Goal: Task Accomplishment & Management: Use online tool/utility

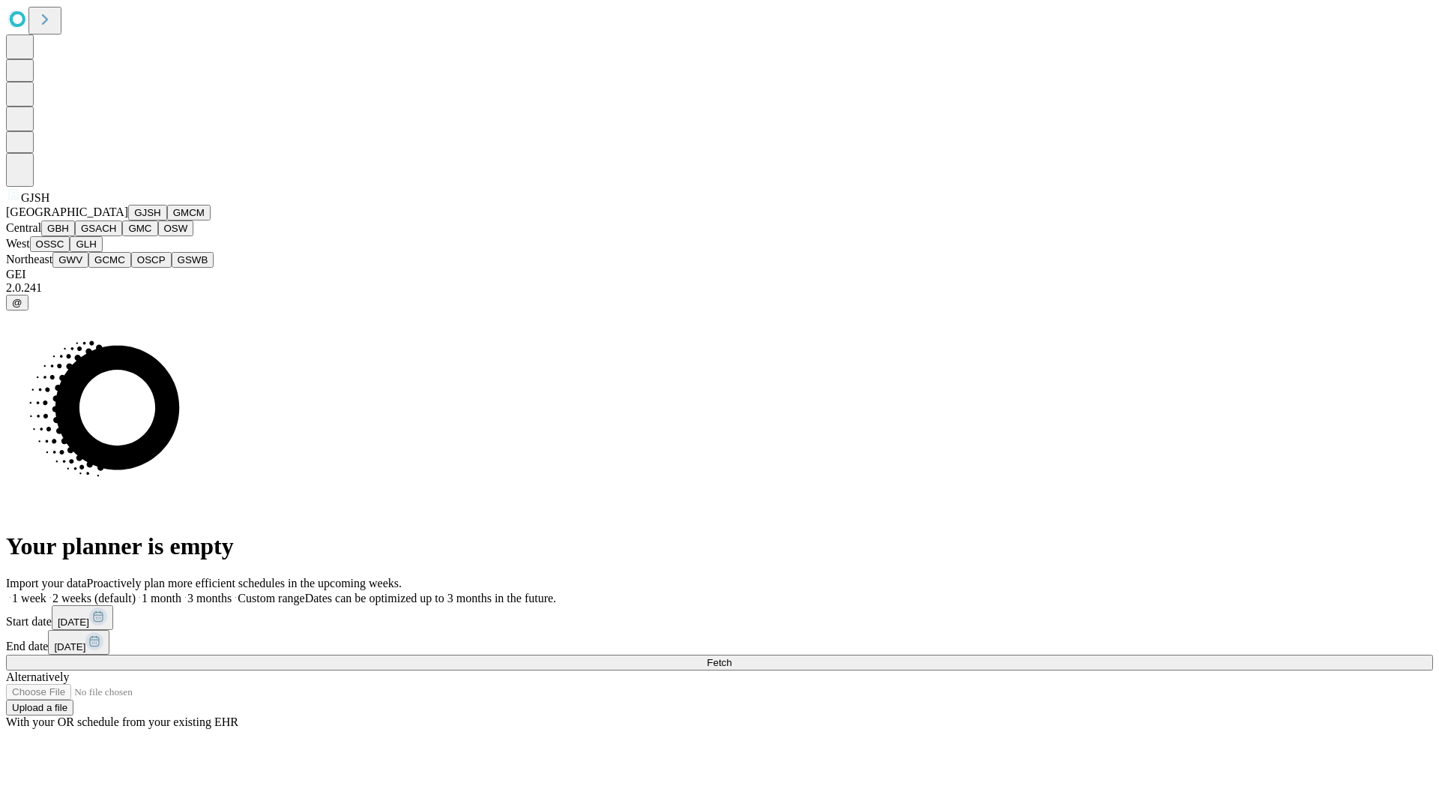
click at [128, 220] on button "GJSH" at bounding box center [147, 213] width 39 height 16
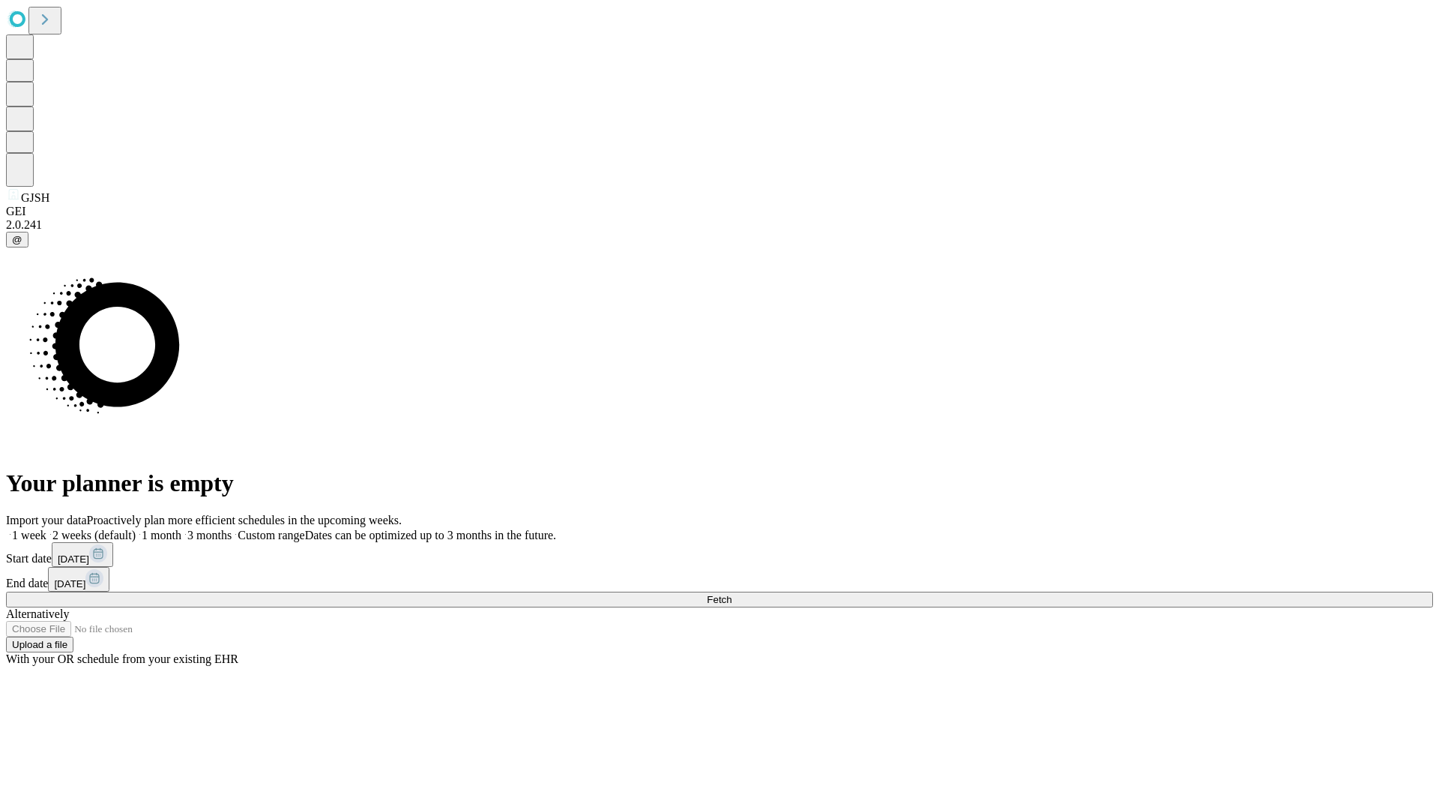
click at [181, 529] on label "1 month" at bounding box center [159, 535] width 46 height 13
click at [732, 594] on span "Fetch" at bounding box center [719, 599] width 25 height 11
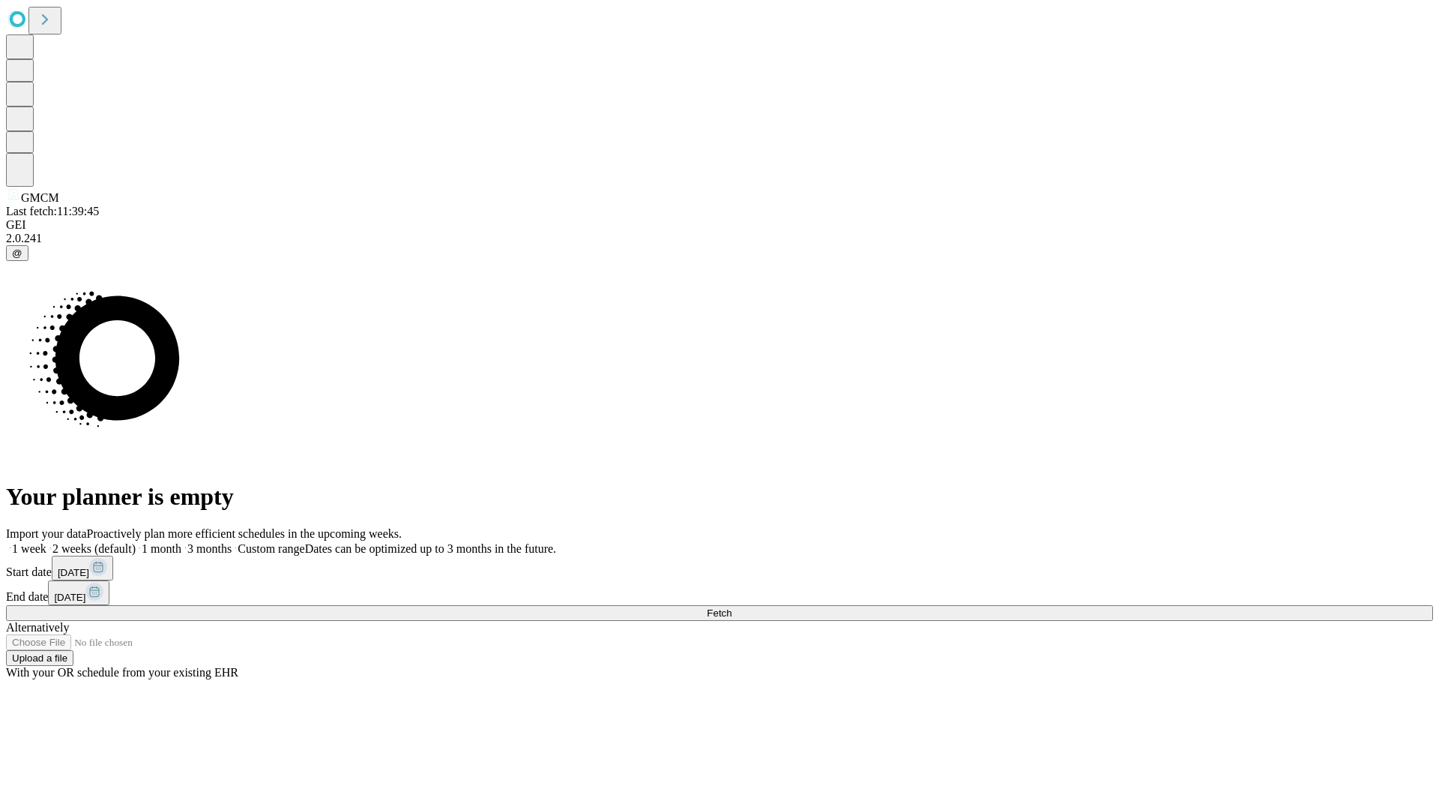
click at [181, 542] on label "1 month" at bounding box center [159, 548] width 46 height 13
click at [732, 607] on span "Fetch" at bounding box center [719, 612] width 25 height 11
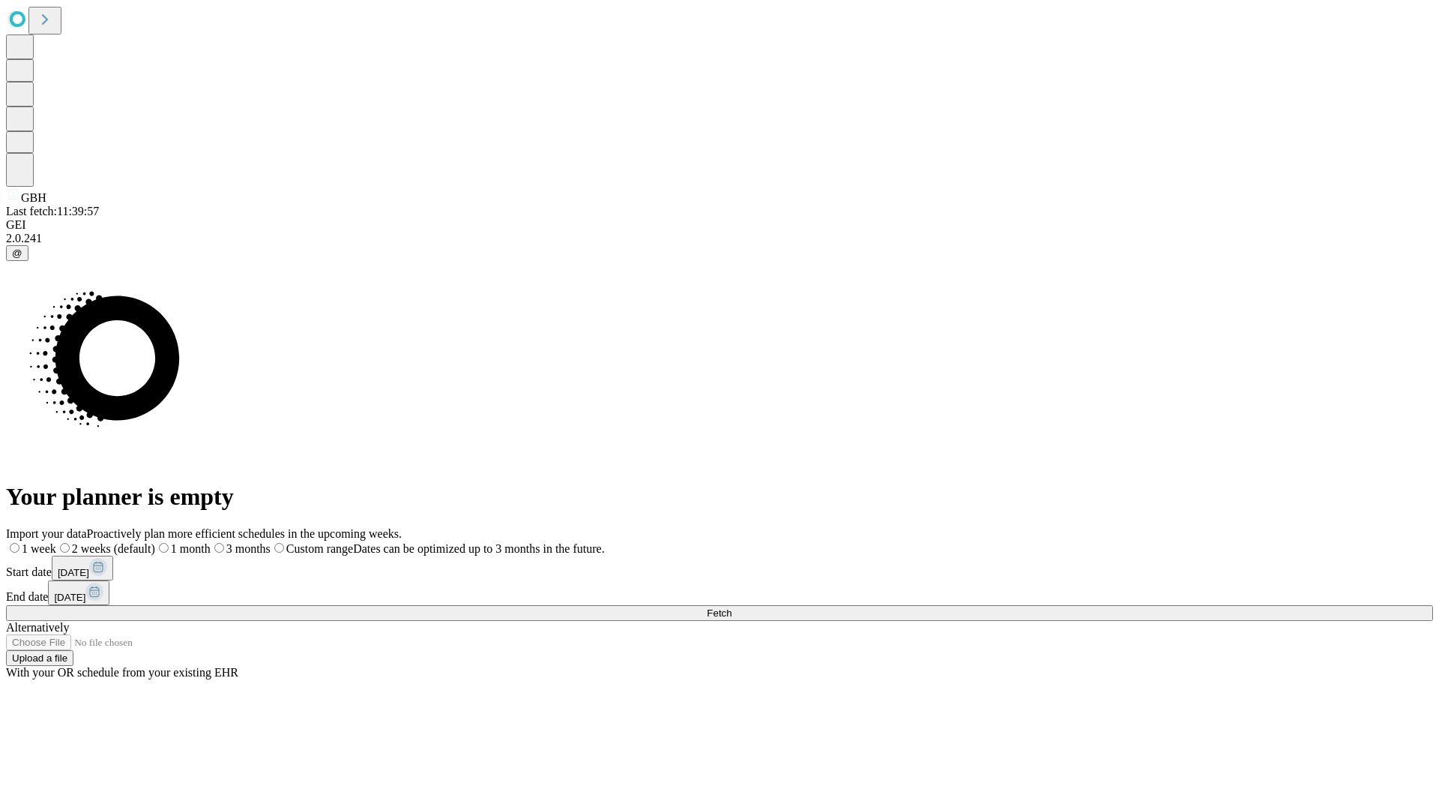
click at [211, 542] on label "1 month" at bounding box center [182, 548] width 55 height 13
click at [732, 607] on span "Fetch" at bounding box center [719, 612] width 25 height 11
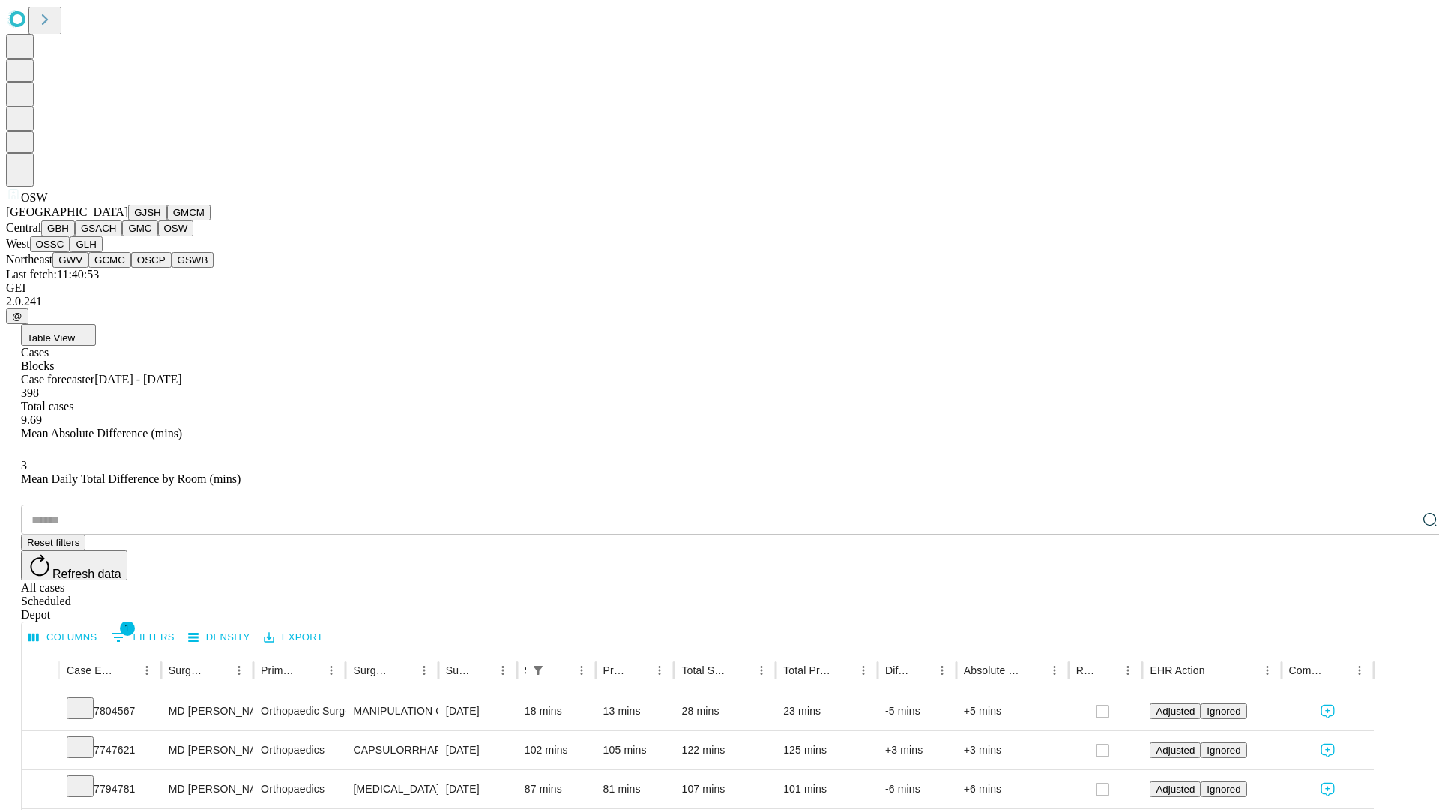
click at [70, 252] on button "OSSC" at bounding box center [50, 244] width 40 height 16
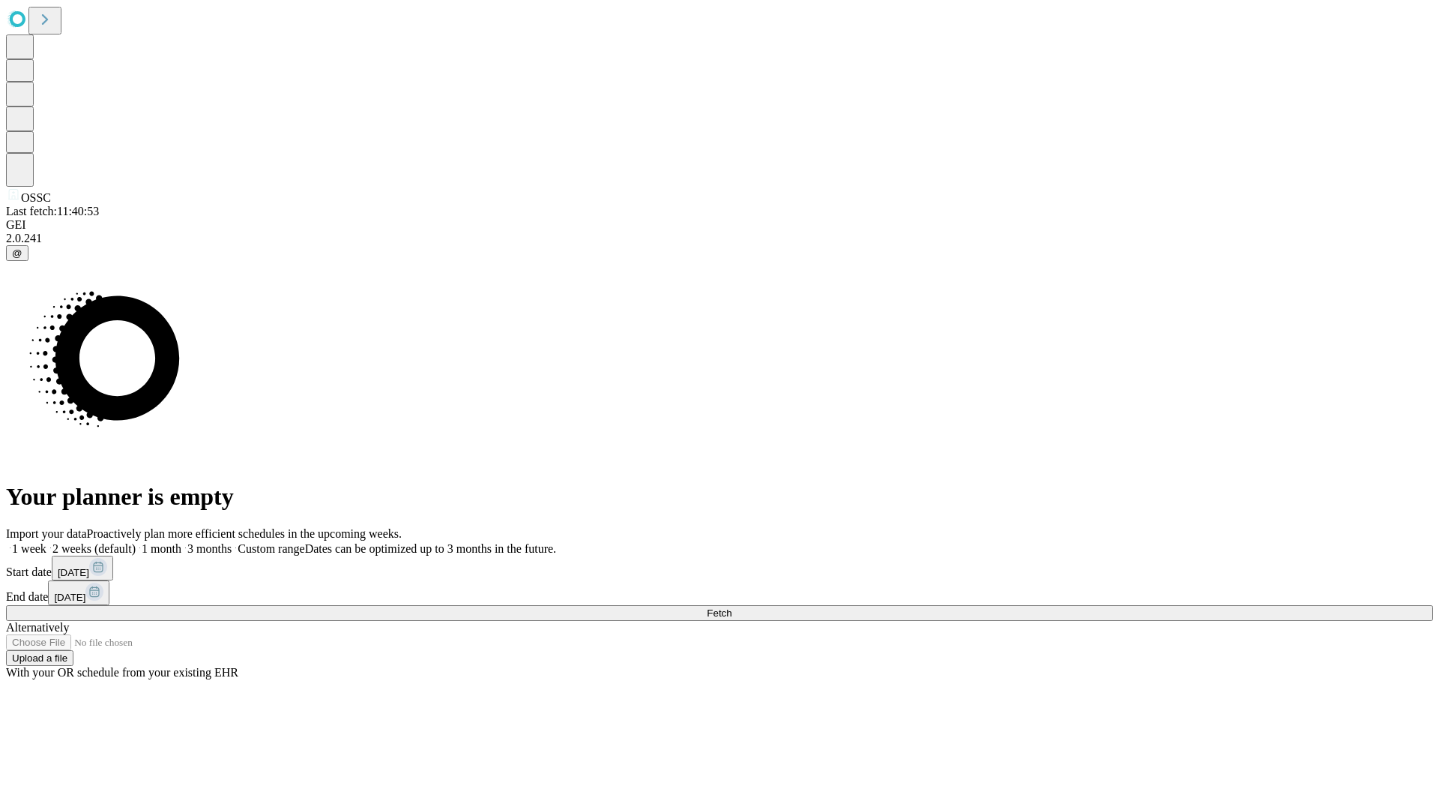
click at [181, 542] on label "1 month" at bounding box center [159, 548] width 46 height 13
click at [732, 607] on span "Fetch" at bounding box center [719, 612] width 25 height 11
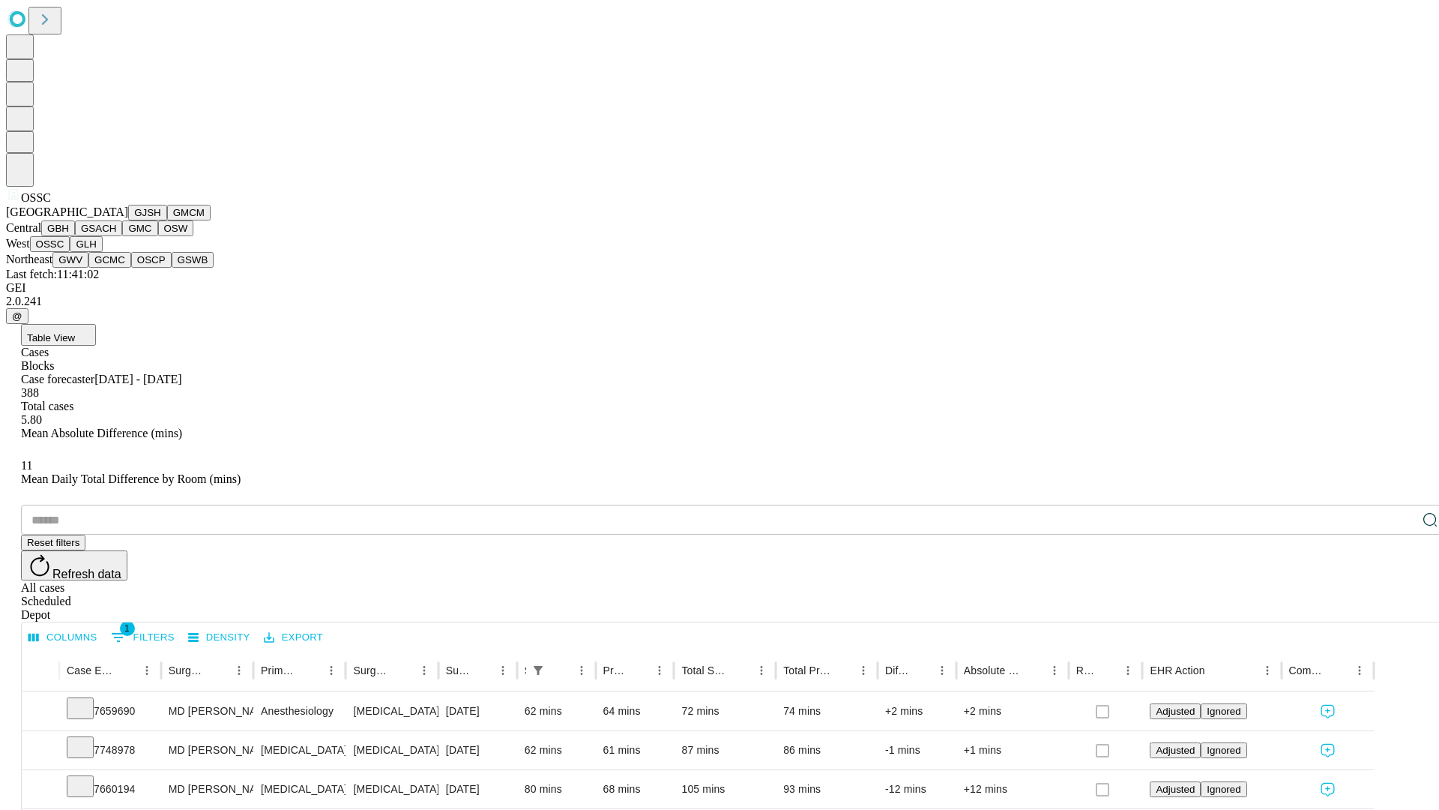
click at [102, 252] on button "GLH" at bounding box center [86, 244] width 32 height 16
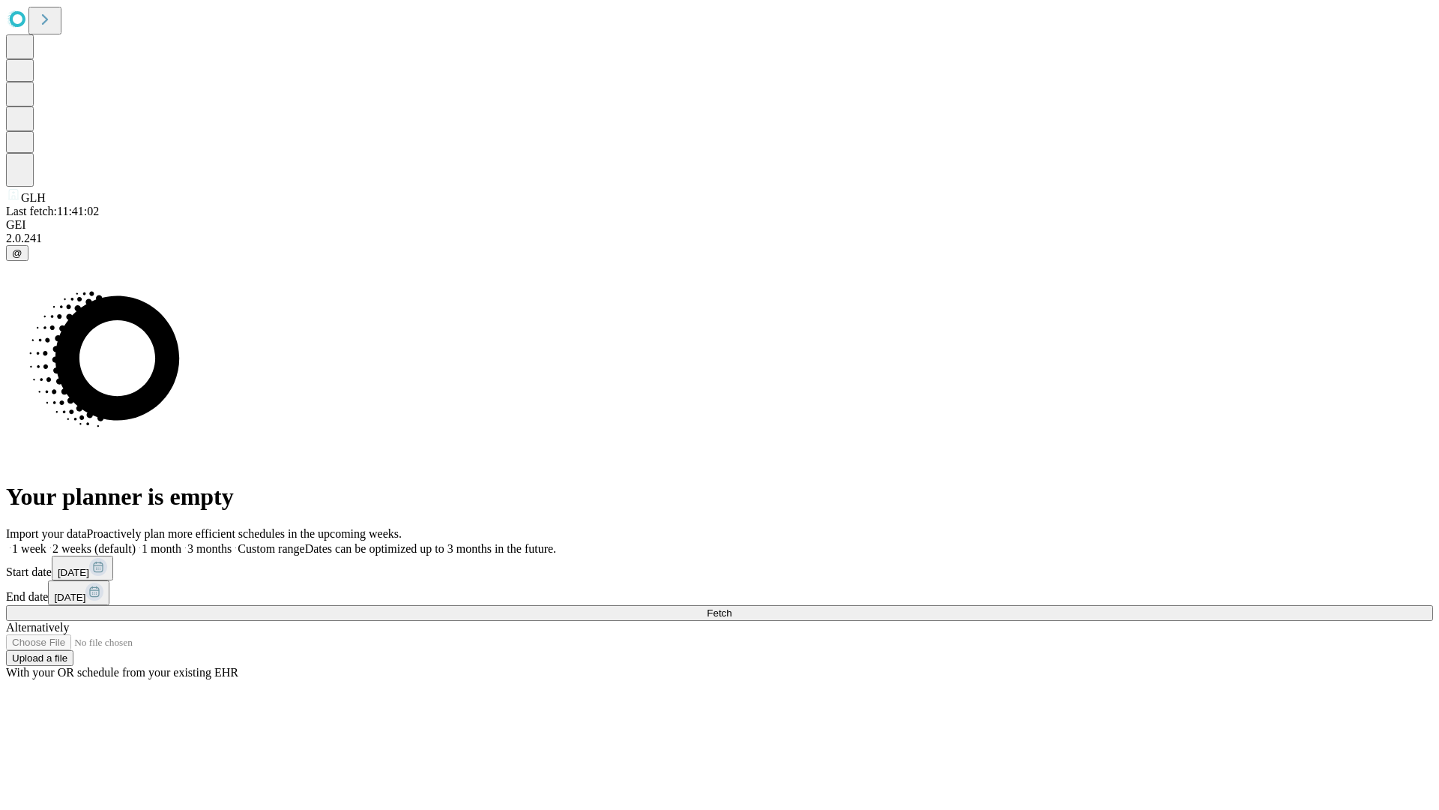
click at [181, 542] on label "1 month" at bounding box center [159, 548] width 46 height 13
click at [732, 607] on span "Fetch" at bounding box center [719, 612] width 25 height 11
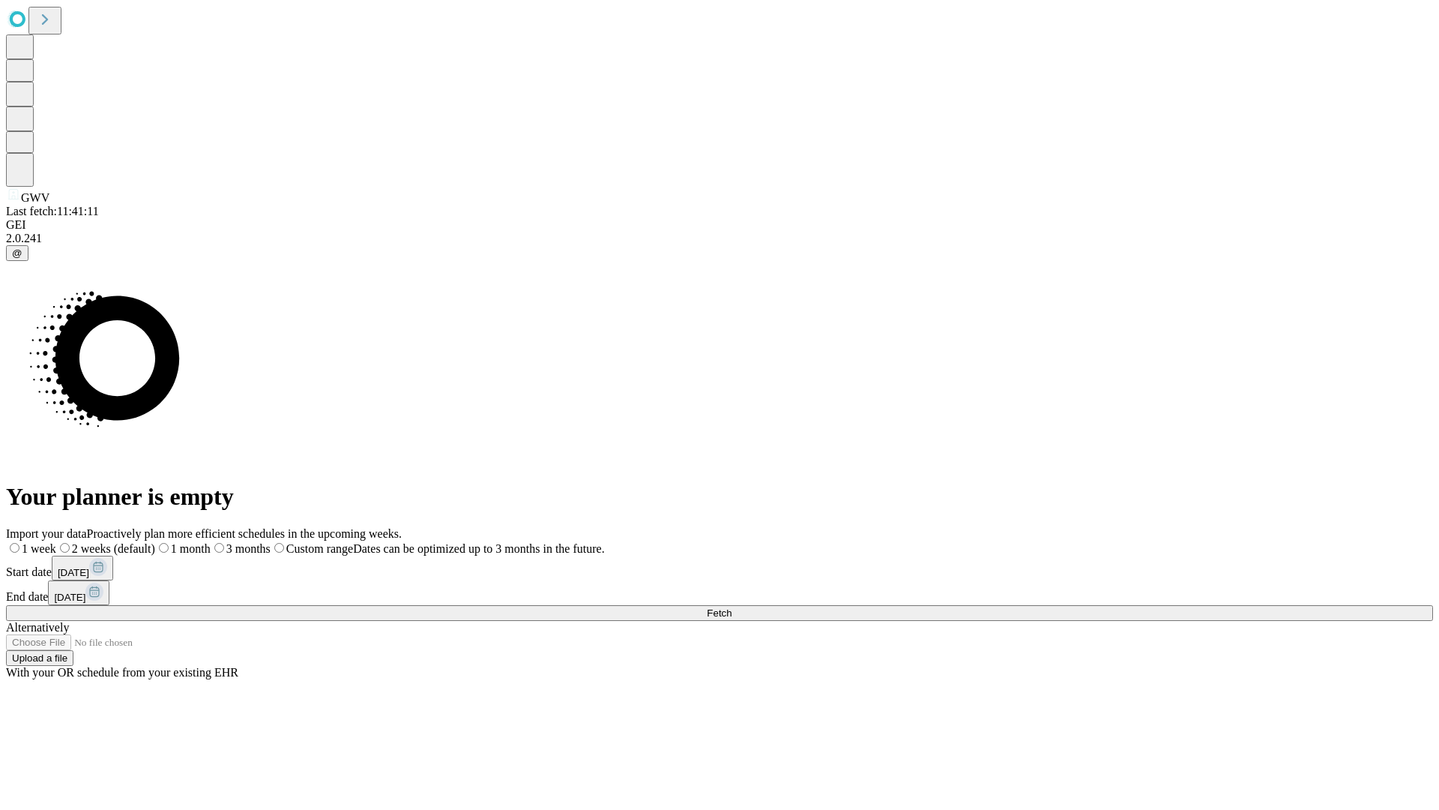
click at [211, 542] on label "1 month" at bounding box center [182, 548] width 55 height 13
click at [732, 607] on span "Fetch" at bounding box center [719, 612] width 25 height 11
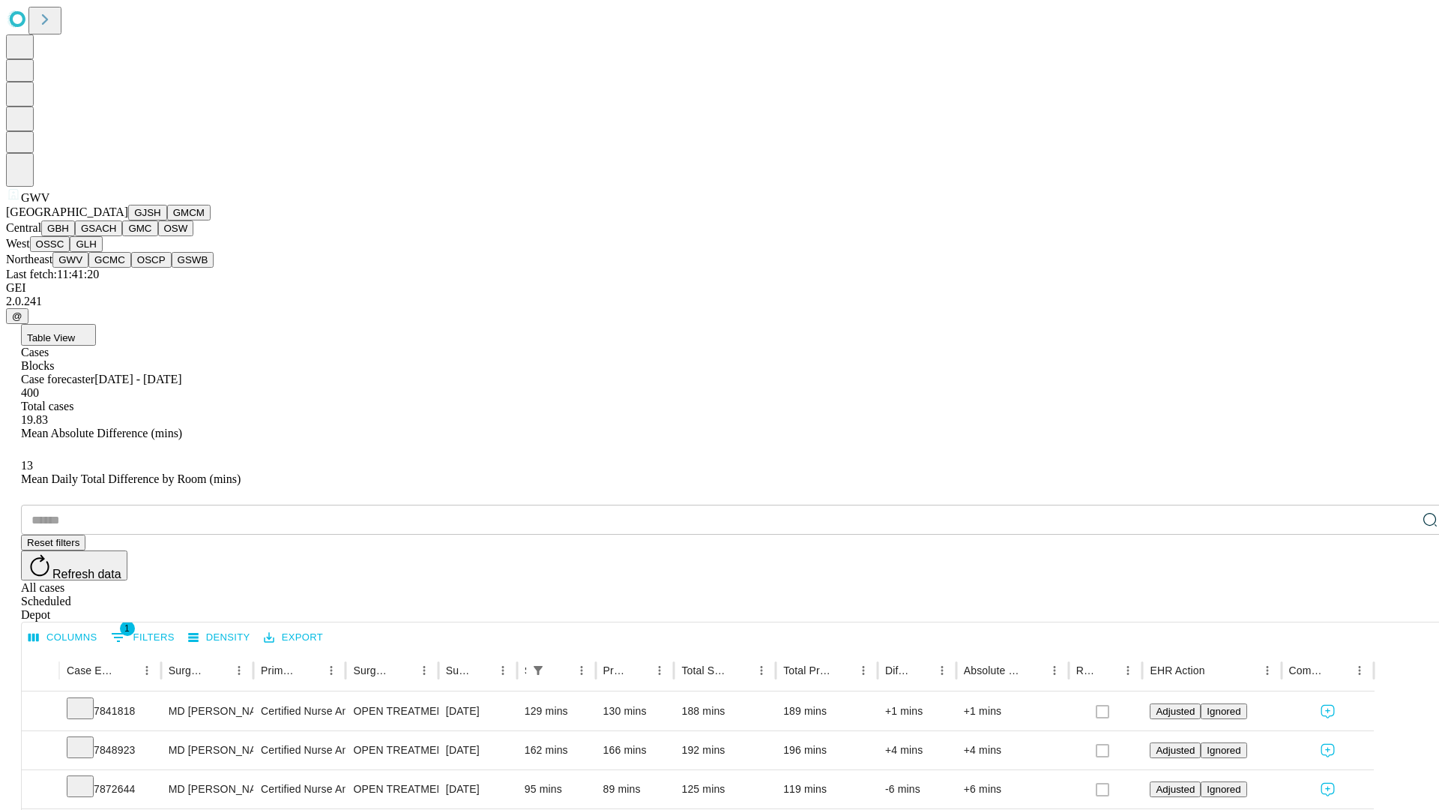
click at [116, 268] on button "GCMC" at bounding box center [109, 260] width 43 height 16
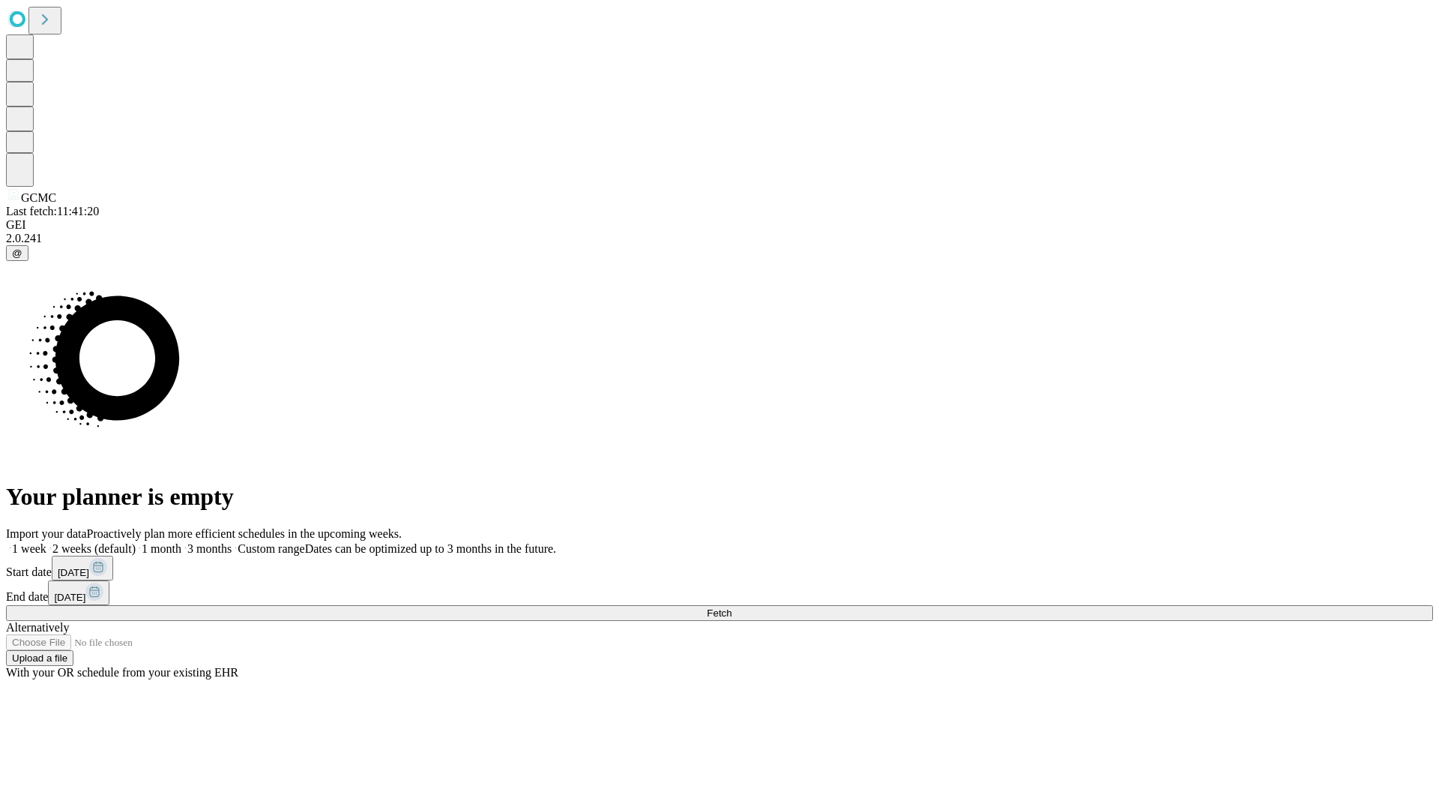
click at [181, 542] on label "1 month" at bounding box center [159, 548] width 46 height 13
click at [732, 607] on span "Fetch" at bounding box center [719, 612] width 25 height 11
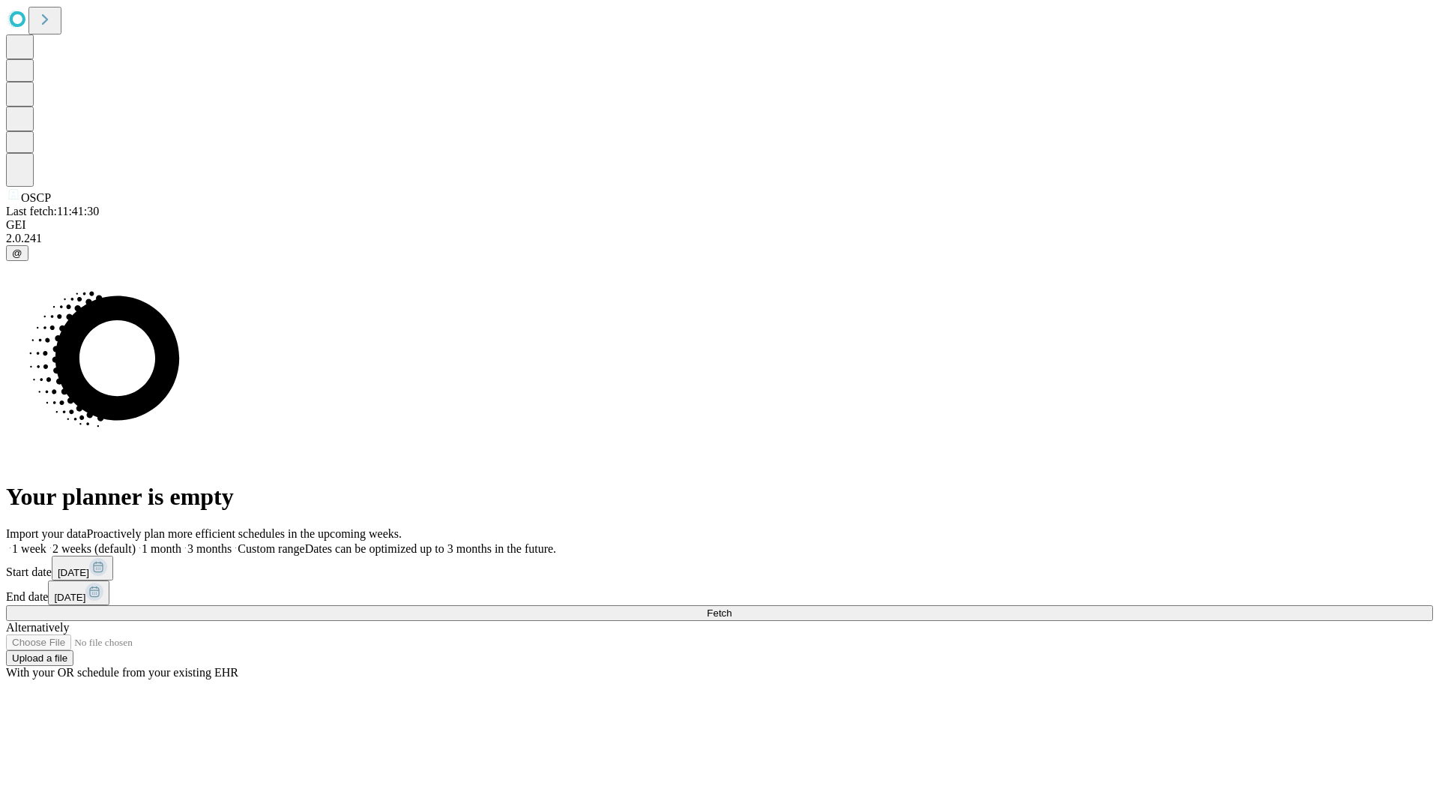
click at [181, 542] on label "1 month" at bounding box center [159, 548] width 46 height 13
click at [732, 607] on span "Fetch" at bounding box center [719, 612] width 25 height 11
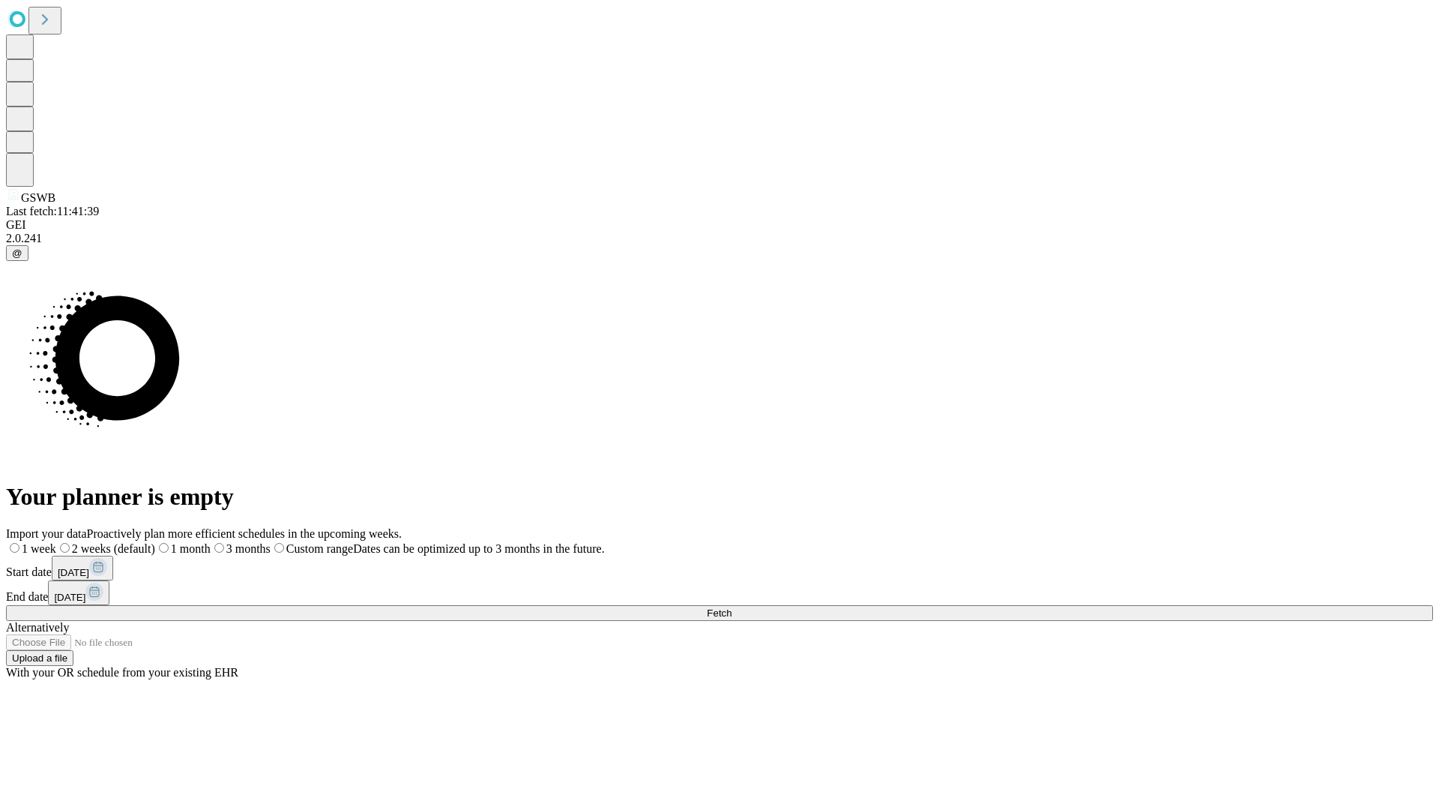
click at [732, 607] on span "Fetch" at bounding box center [719, 612] width 25 height 11
